Goal: Task Accomplishment & Management: Complete application form

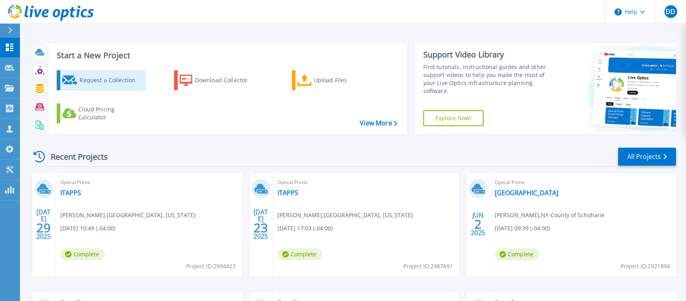
click at [120, 87] on div "Request a Collection" at bounding box center [112, 80] width 64 height 16
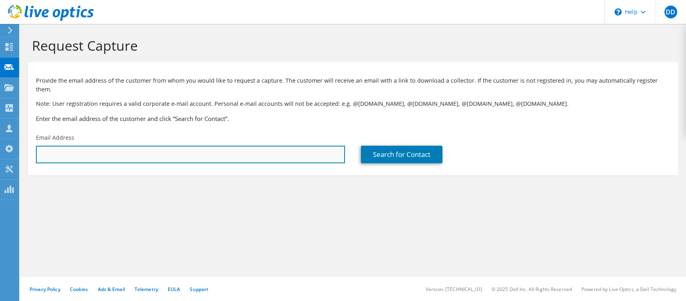
click at [65, 146] on input "text" at bounding box center [190, 155] width 309 height 18
paste input "[EMAIL_ADDRESS][DOMAIN_NAME]"
type input "[EMAIL_ADDRESS][DOMAIN_NAME]"
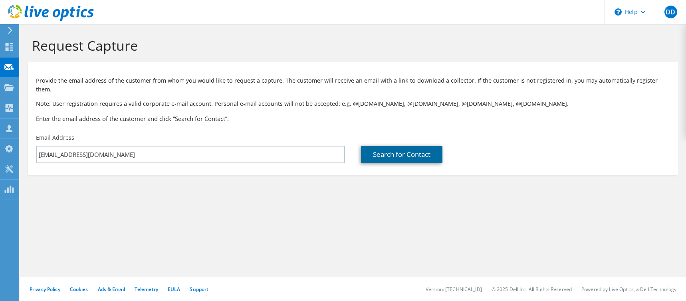
click at [407, 146] on link "Search for Contact" at bounding box center [402, 155] width 82 height 18
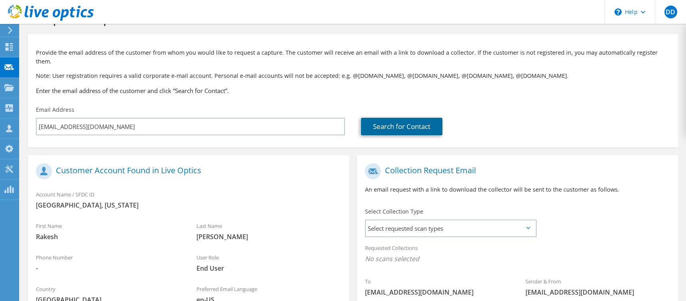
scroll to position [80, 0]
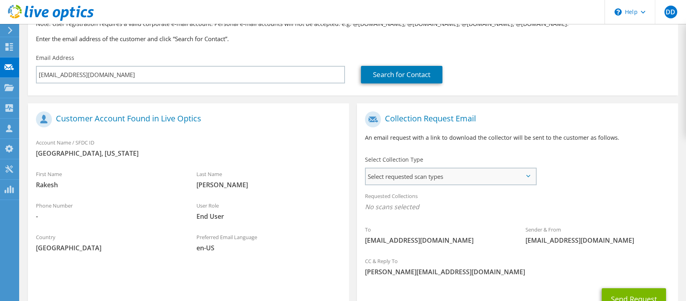
click at [395, 169] on span "Select requested scan types" at bounding box center [451, 177] width 170 height 16
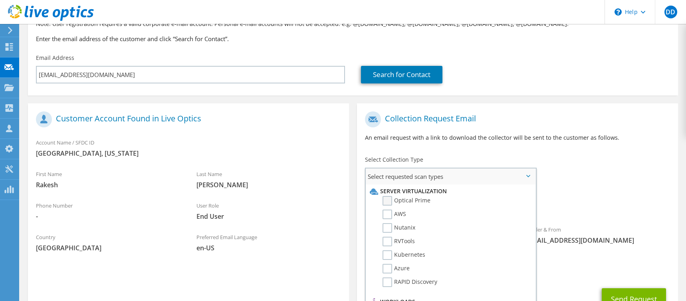
click at [389, 196] on label "Optical Prime" at bounding box center [407, 201] width 48 height 10
click at [0, 0] on input "Optical Prime" at bounding box center [0, 0] width 0 height 0
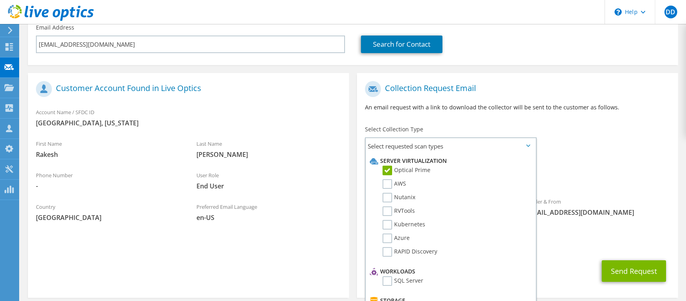
scroll to position [138, 0]
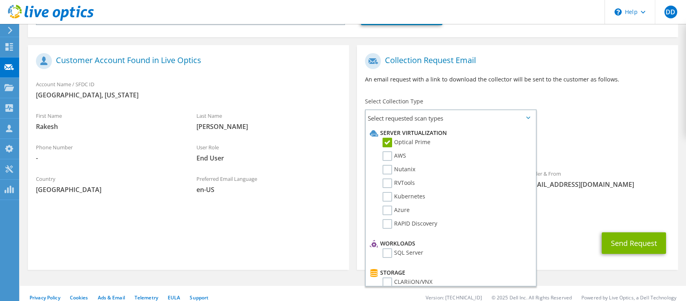
click at [574, 215] on div "CC & Reply To [PERSON_NAME][EMAIL_ADDRESS][DOMAIN_NAME]" at bounding box center [517, 211] width 321 height 28
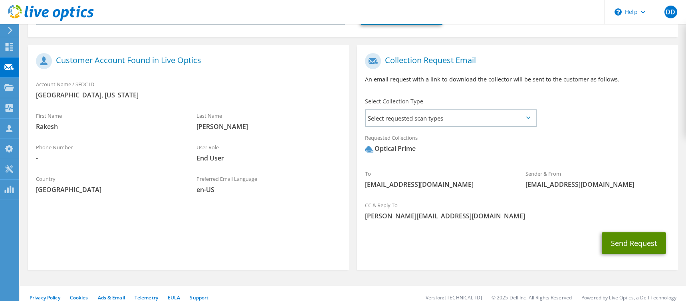
click at [638, 234] on button "Send Request" at bounding box center [634, 244] width 64 height 22
